Goal: Task Accomplishment & Management: Manage account settings

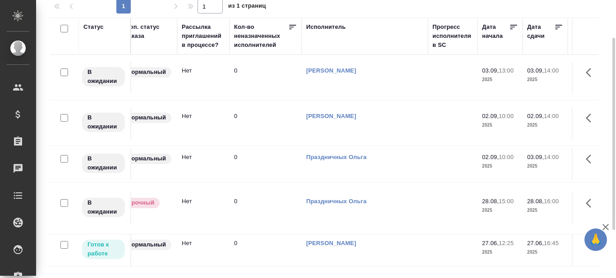
scroll to position [0, 325]
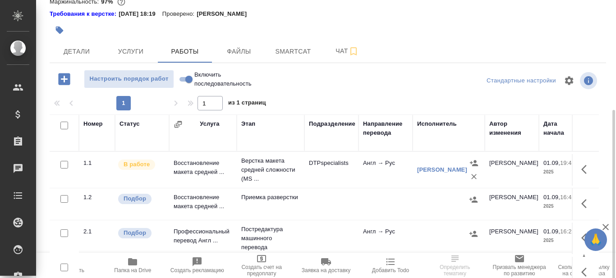
scroll to position [90, 0]
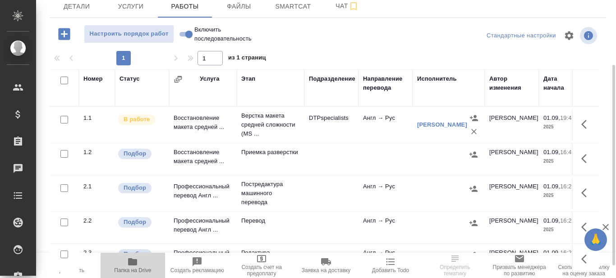
click at [132, 267] on icon "button" at bounding box center [132, 262] width 11 height 11
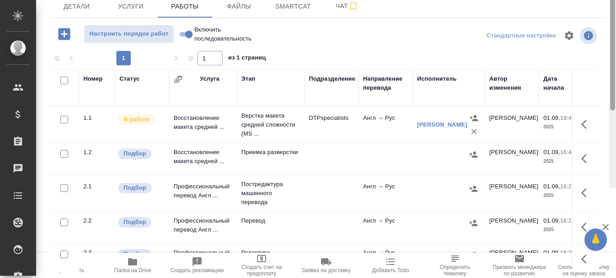
scroll to position [0, 0]
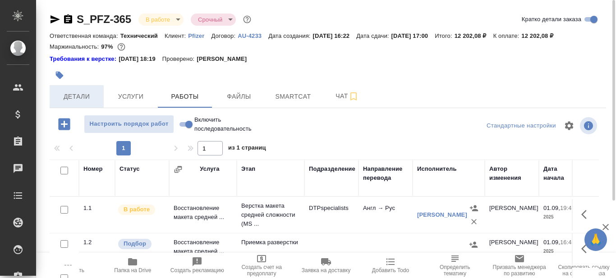
click at [66, 98] on span "Детали" at bounding box center [76, 96] width 43 height 11
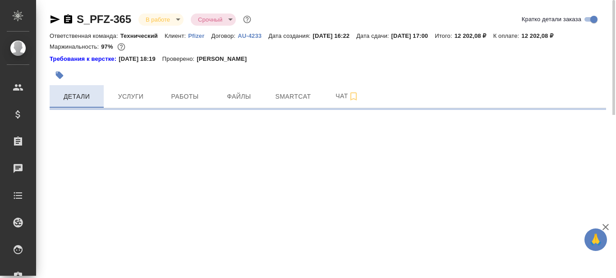
select select "RU"
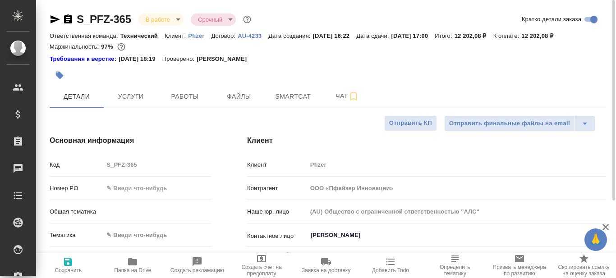
type textarea "x"
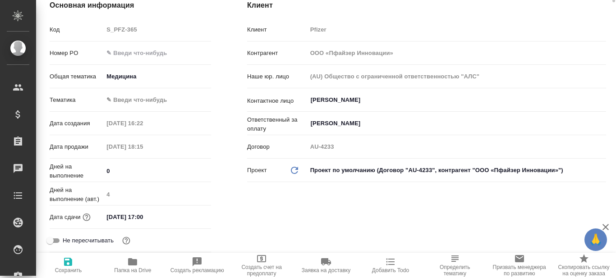
scroll to position [45, 0]
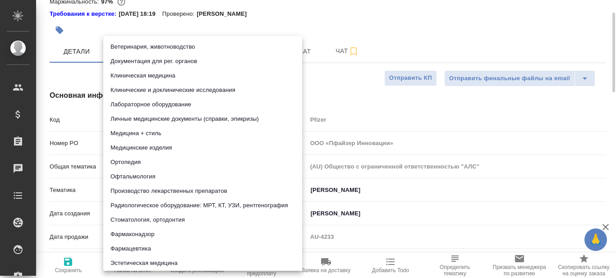
click at [141, 189] on body "🙏 .cls-1 fill:#fff; AWATERA Prazdnichnykh Olga Клиенты Спецификации Заказы 0 Ча…" at bounding box center [308, 139] width 616 height 278
click at [157, 73] on li "Клиническая медицина" at bounding box center [202, 76] width 199 height 14
type input "6012b22f65f4b37c408fd6e5"
type textarea "x"
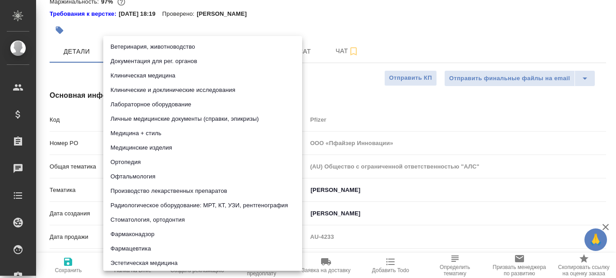
type textarea "x"
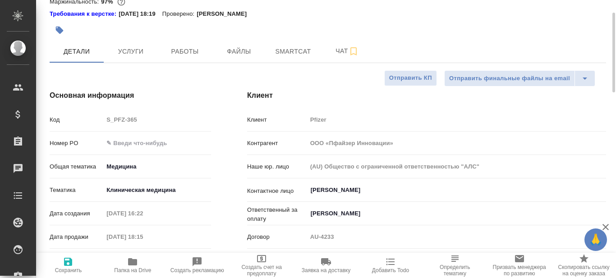
click at [67, 265] on icon "button" at bounding box center [68, 262] width 8 height 8
type textarea "x"
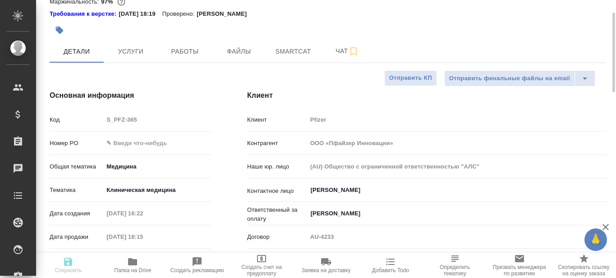
type textarea "x"
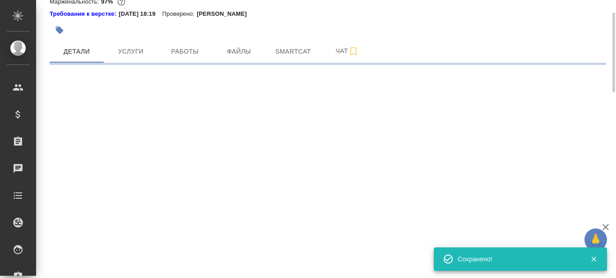
select select "RU"
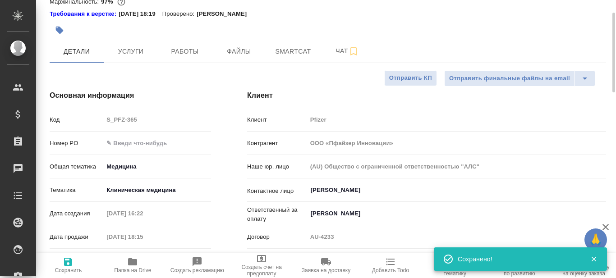
type textarea "x"
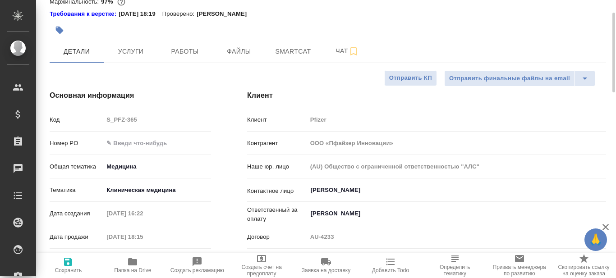
type textarea "x"
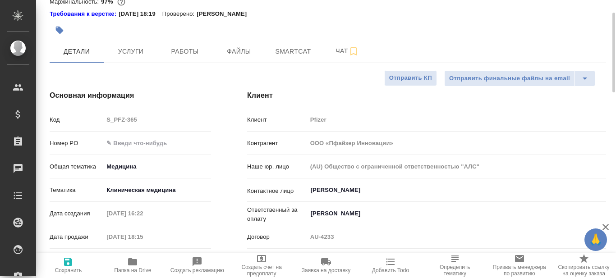
type textarea "x"
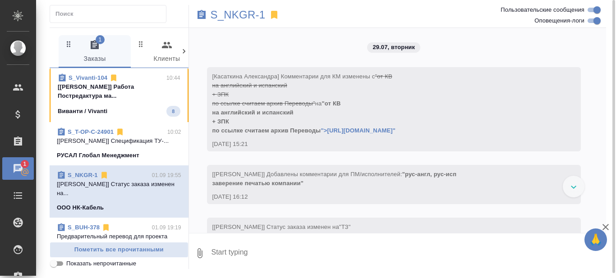
click at [134, 93] on p "[Муталимов Марк] Работа Постредактура ма..." at bounding box center [119, 92] width 123 height 18
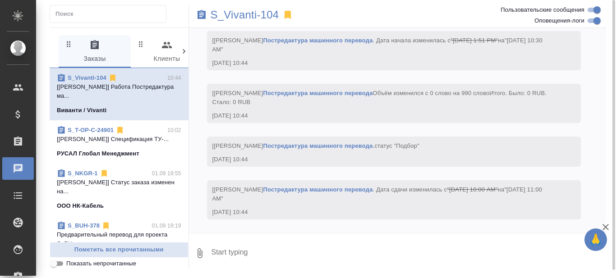
scroll to position [2426, 0]
